Goal: Task Accomplishment & Management: Manage account settings

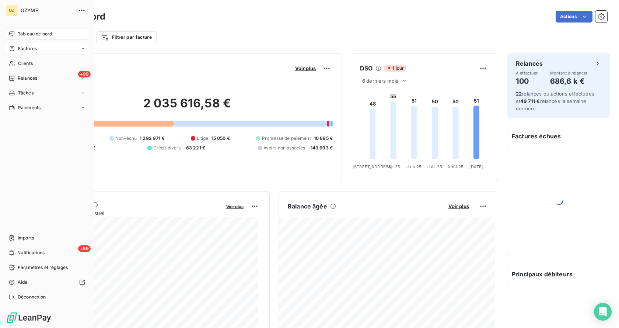
click at [45, 50] on div "Factures" at bounding box center [47, 49] width 82 height 12
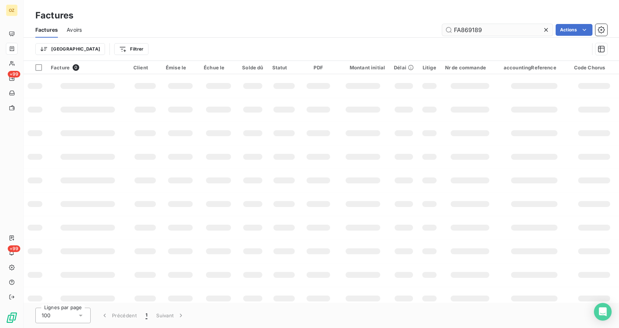
click at [510, 30] on input "FA869189" at bounding box center [497, 30] width 111 height 12
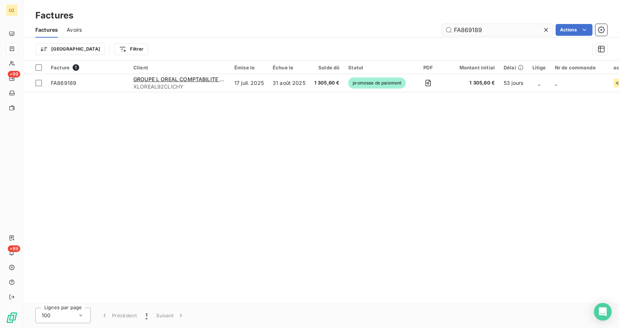
click at [508, 28] on input "FA869189" at bounding box center [497, 30] width 111 height 12
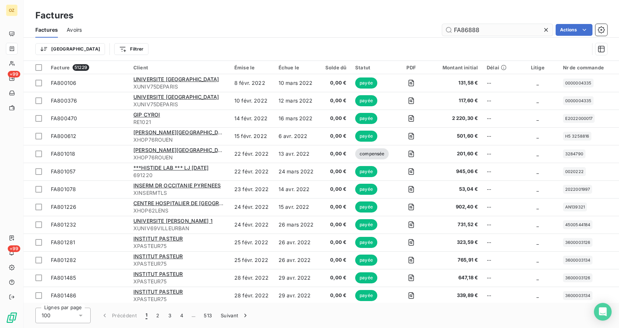
type input "FA868882"
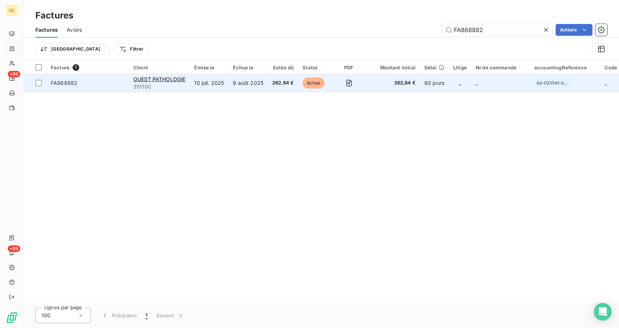
click at [189, 86] on td "OUEST PATHOLOGIE 351100" at bounding box center [159, 83] width 61 height 18
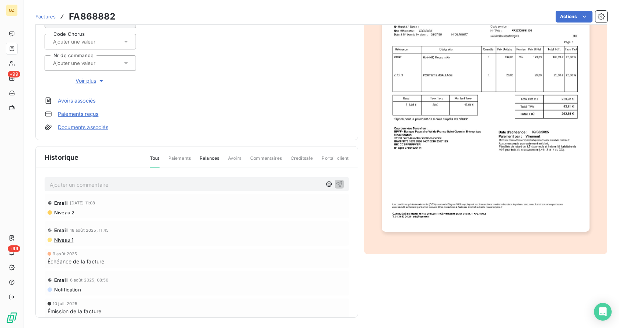
scroll to position [116, 0]
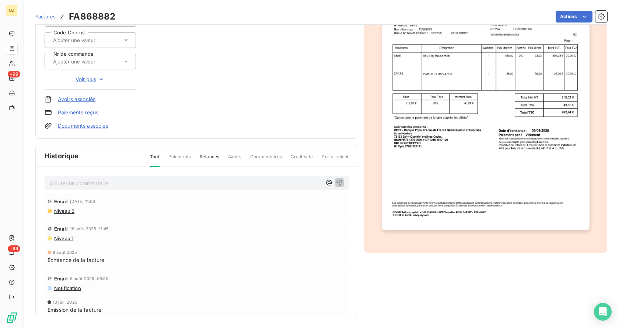
click at [81, 182] on p "Ajouter un commentaire ﻿" at bounding box center [186, 182] width 272 height 9
click at [138, 183] on p "CL / Mail reçu ce jour" at bounding box center [186, 182] width 272 height 8
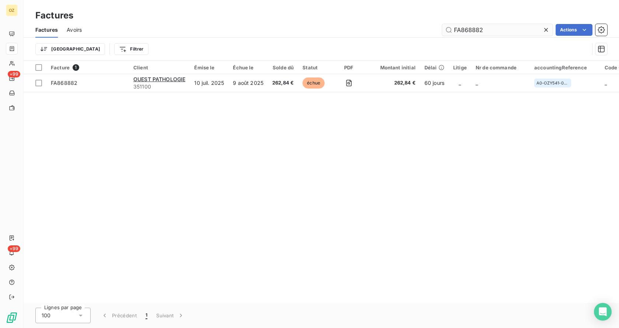
click at [497, 24] on input "FA868882" at bounding box center [497, 30] width 111 height 12
click at [486, 32] on input "FA868882" at bounding box center [497, 30] width 111 height 12
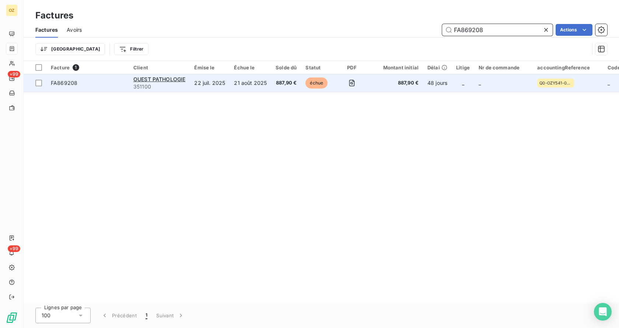
type input "FA869208"
click at [173, 85] on span "351100" at bounding box center [159, 86] width 52 height 7
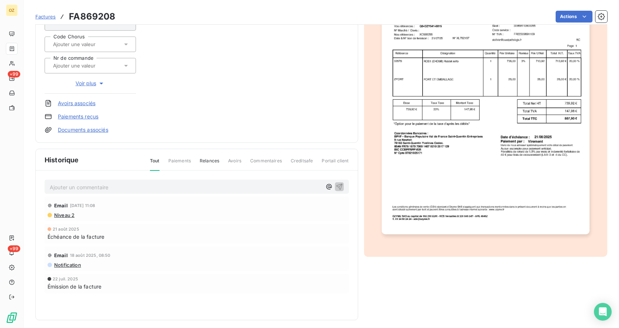
scroll to position [116, 0]
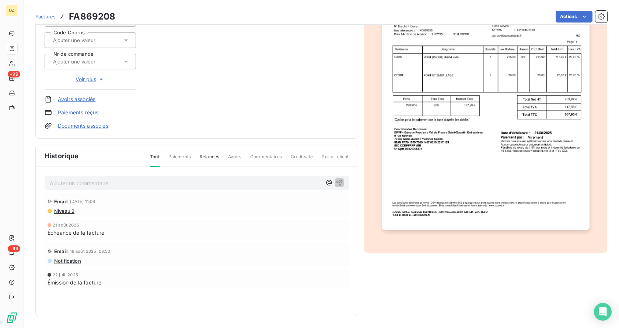
click at [99, 187] on p "Ajouter un commentaire ﻿" at bounding box center [186, 182] width 272 height 9
click at [90, 114] on link "Paiements reçus" at bounding box center [78, 112] width 41 height 7
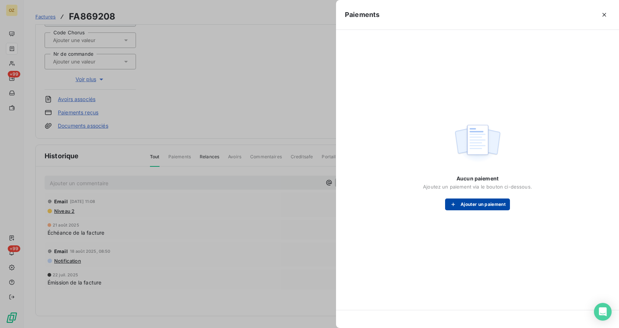
click at [482, 206] on button "Ajouter un paiement" at bounding box center [477, 204] width 65 height 12
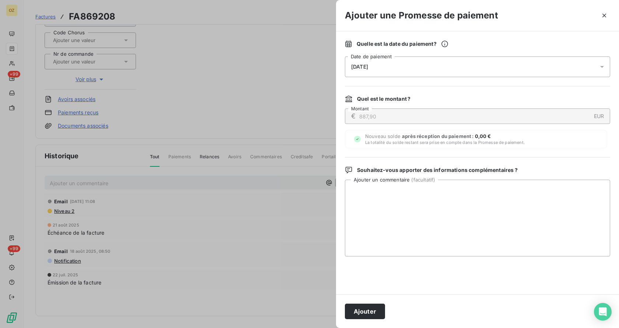
click at [385, 70] on div "[DATE]" at bounding box center [477, 66] width 265 height 21
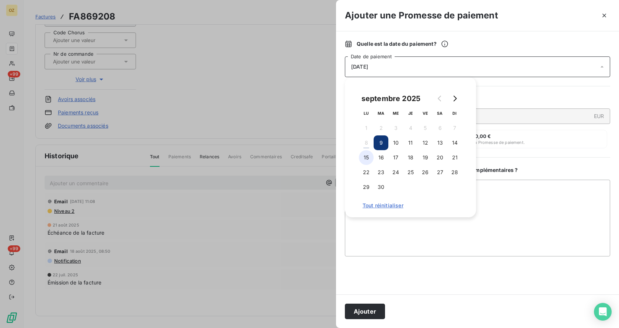
click at [371, 158] on button "15" at bounding box center [366, 157] width 15 height 15
click at [462, 247] on textarea "Ajouter un commentaire ( facultatif )" at bounding box center [477, 218] width 265 height 77
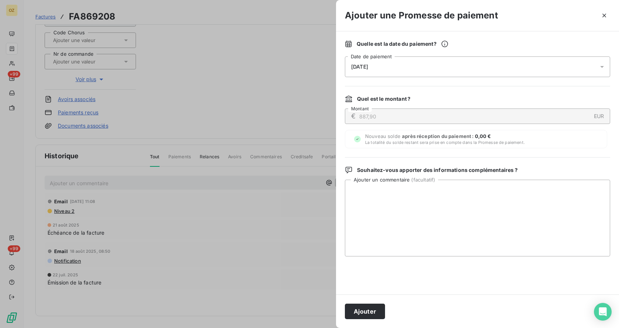
drag, startPoint x: 360, startPoint y: 307, endPoint x: 364, endPoint y: 305, distance: 4.5
click at [360, 307] on button "Ajouter" at bounding box center [365, 310] width 40 height 15
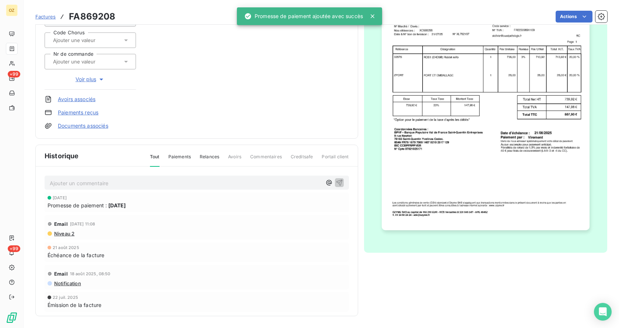
click at [89, 183] on p "Ajouter un commentaire ﻿" at bounding box center [186, 182] width 272 height 9
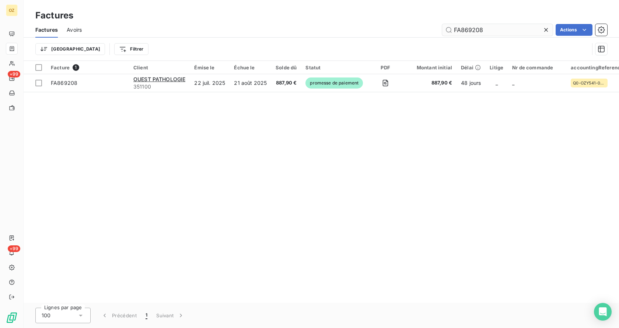
click at [520, 30] on input "FA869208" at bounding box center [497, 30] width 111 height 12
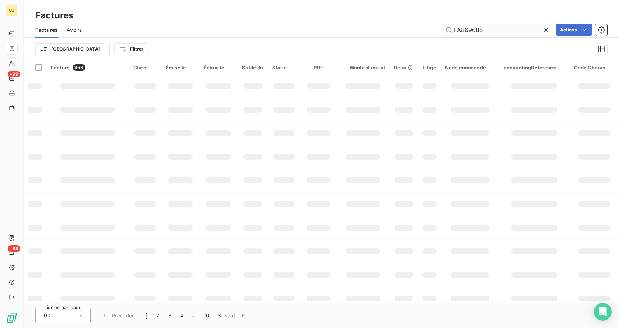
type input "FA869685"
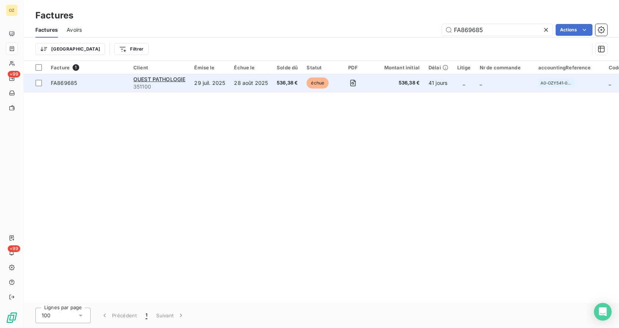
click at [248, 79] on td "28 août 2025" at bounding box center [251, 83] width 43 height 18
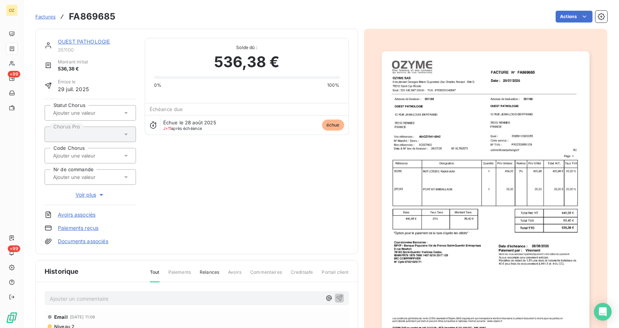
click at [86, 227] on link "Paiements reçus" at bounding box center [78, 227] width 41 height 7
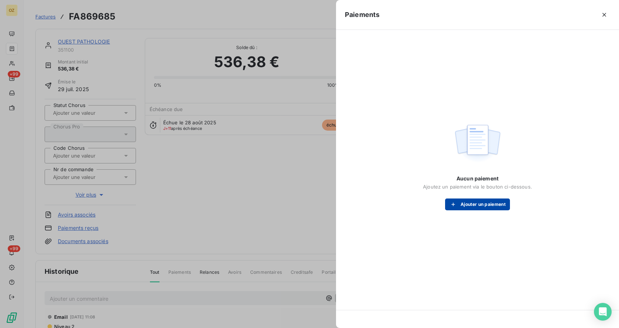
click at [486, 203] on button "Ajouter un paiement" at bounding box center [477, 204] width 65 height 12
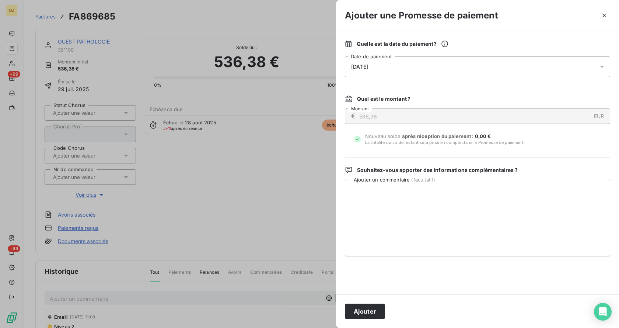
click at [441, 55] on div "Quelle est la date du paiement ? [DATE] Date de paiement" at bounding box center [477, 58] width 265 height 37
click at [434, 72] on div "[DATE]" at bounding box center [477, 66] width 265 height 21
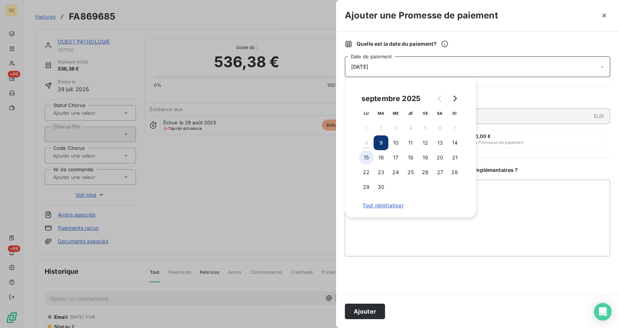
click at [365, 156] on button "15" at bounding box center [366, 157] width 15 height 15
click at [538, 231] on textarea "Ajouter un commentaire ( facultatif )" at bounding box center [477, 218] width 265 height 77
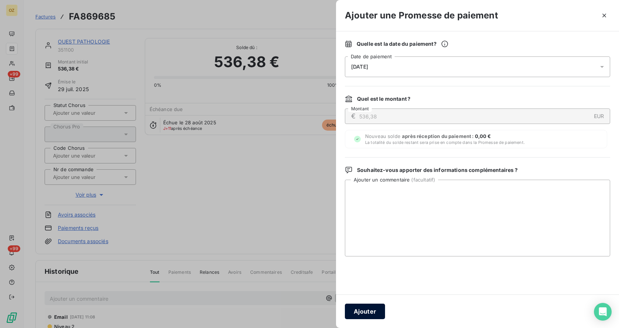
click at [369, 313] on button "Ajouter" at bounding box center [365, 310] width 40 height 15
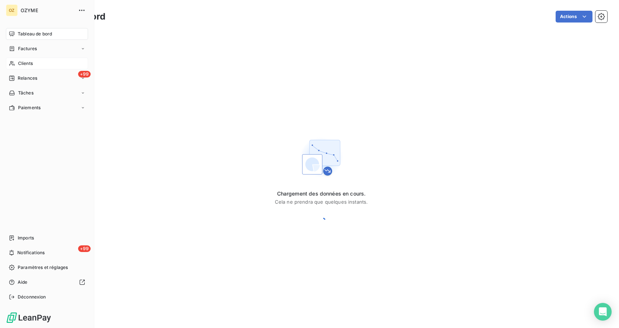
click at [26, 63] on span "Clients" at bounding box center [25, 63] width 15 height 7
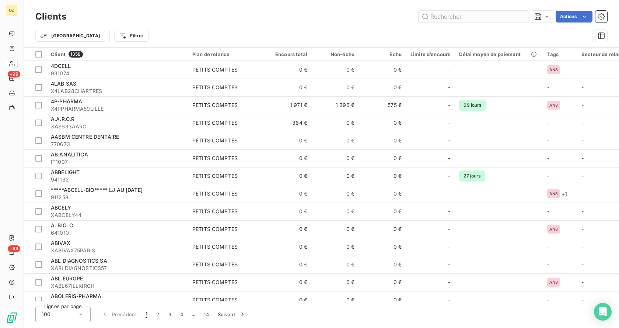
click at [449, 15] on input "text" at bounding box center [474, 17] width 111 height 12
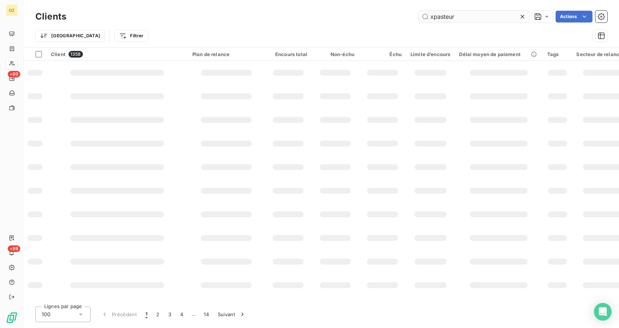
type input "xpasteur"
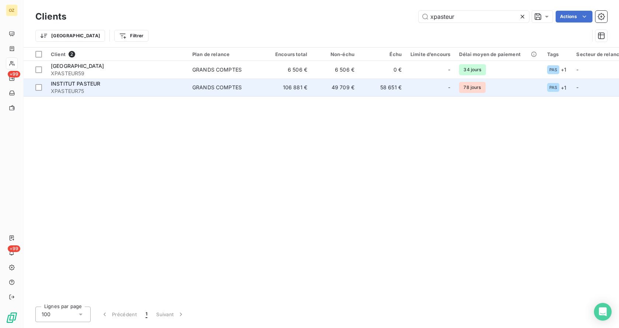
click at [117, 90] on span "XPASTEUR75" at bounding box center [117, 90] width 133 height 7
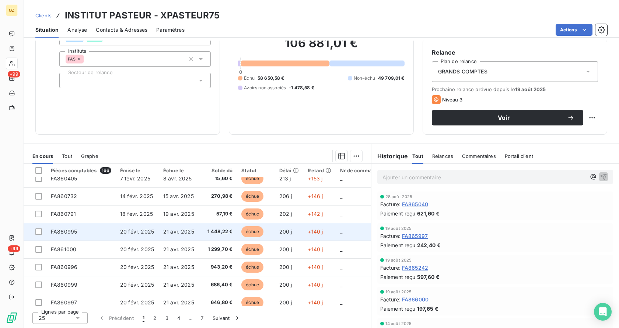
scroll to position [317, 0]
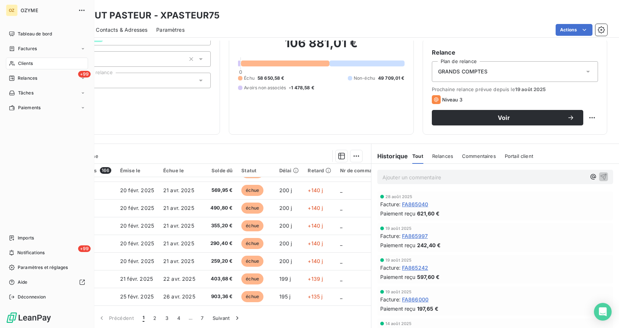
click at [38, 59] on div "Clients" at bounding box center [47, 64] width 82 height 12
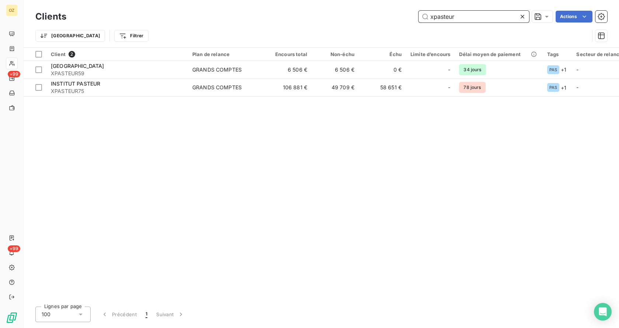
drag, startPoint x: 484, startPoint y: 22, endPoint x: 358, endPoint y: 1, distance: 127.9
click at [358, 1] on div "Clients xpasteur Actions Trier Filtrer" at bounding box center [322, 23] width 596 height 47
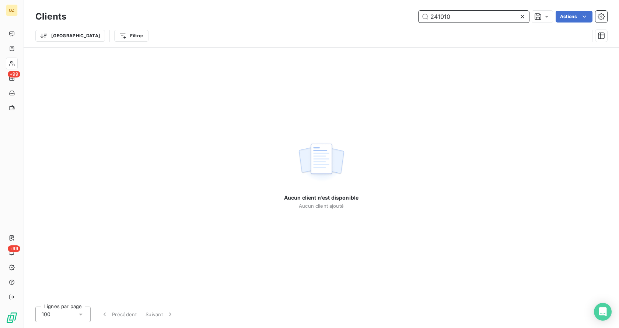
type input "241010"
drag, startPoint x: 459, startPoint y: 18, endPoint x: 253, endPoint y: -5, distance: 207.1
click at [253, 0] on html "OZ +99 +99 Clients 241010 Actions Trier Filtrer Aucun client n’est disponible A…" at bounding box center [309, 164] width 619 height 328
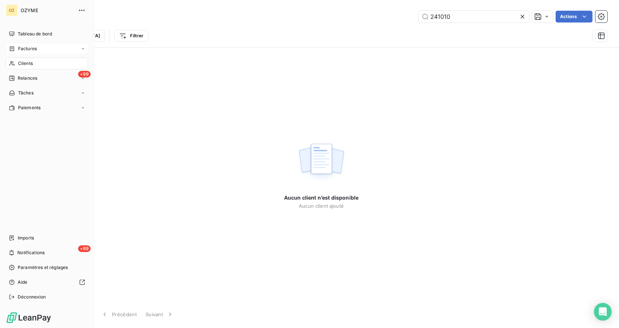
click at [44, 52] on div "Factures" at bounding box center [47, 49] width 82 height 12
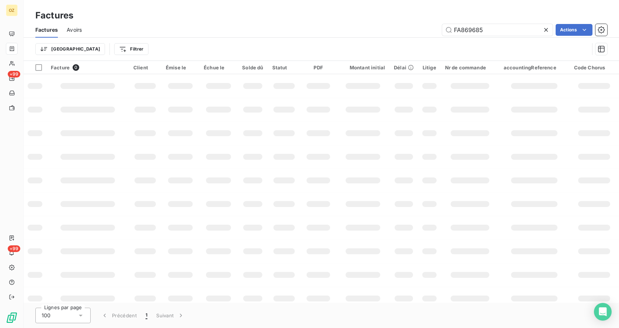
drag, startPoint x: 491, startPoint y: 32, endPoint x: 373, endPoint y: 18, distance: 118.8
click at [373, 18] on div "Factures Factures Avoirs FA869685 Actions Trier Filtrer" at bounding box center [322, 30] width 596 height 61
click at [492, 37] on div "Factures Avoirs FA869685 Actions" at bounding box center [322, 29] width 596 height 15
click at [496, 32] on input "FA869685" at bounding box center [497, 30] width 111 height 12
type input "FA870374"
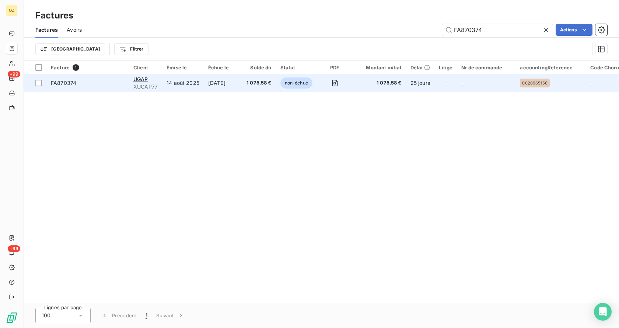
click at [102, 81] on span "FA870374" at bounding box center [88, 82] width 74 height 7
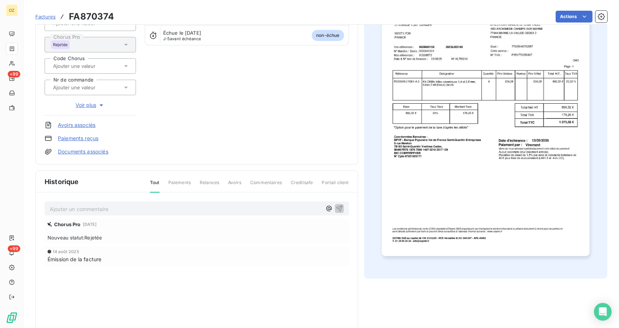
scroll to position [116, 0]
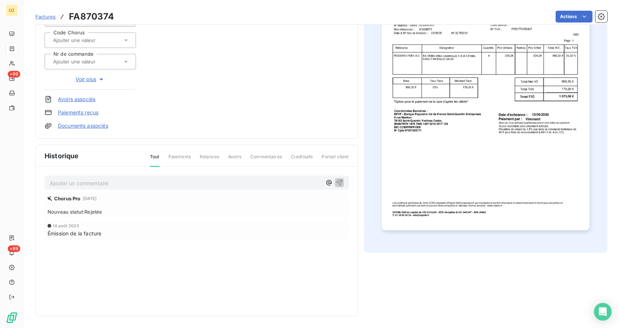
click at [79, 179] on p "Ajouter un commentaire ﻿" at bounding box center [186, 182] width 272 height 9
